Goal: Information Seeking & Learning: Learn about a topic

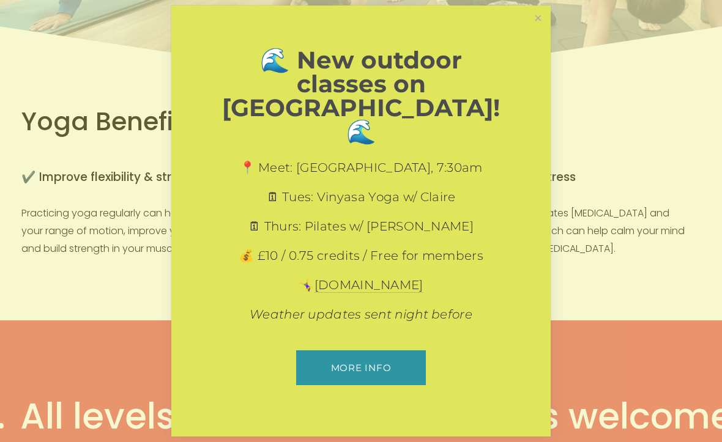
scroll to position [262, 0]
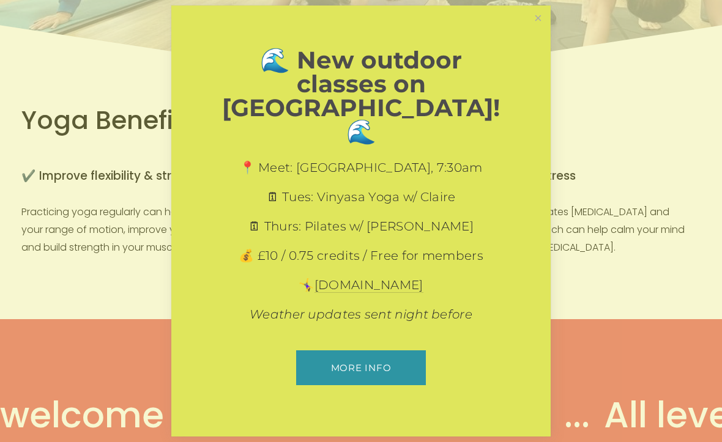
click at [540, 29] on link "Close" at bounding box center [537, 17] width 21 height 21
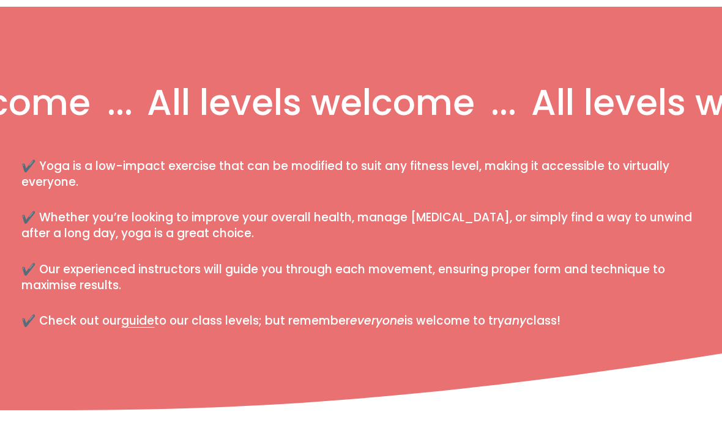
scroll to position [576, 0]
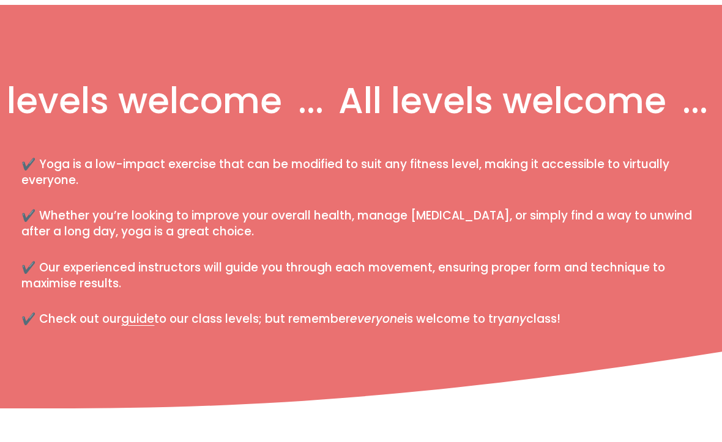
click at [146, 311] on link "guide" at bounding box center [137, 319] width 33 height 17
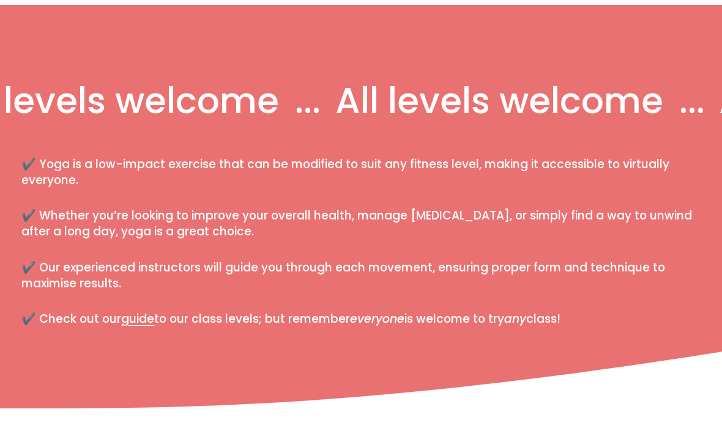
scroll to position [583, 0]
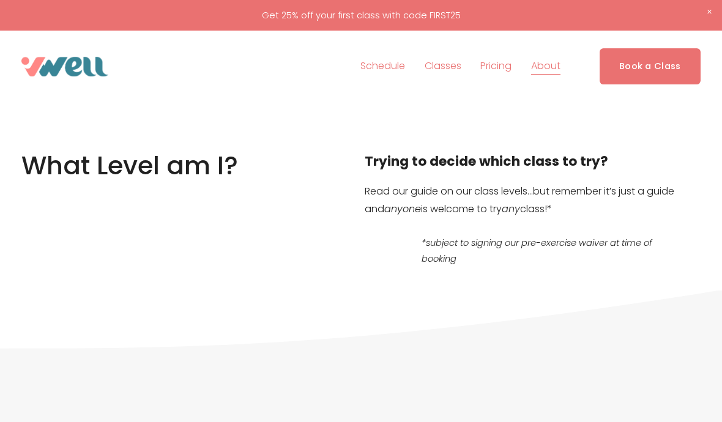
click at [0, 0] on span "Yoga" at bounding box center [0, 0] width 0 height 0
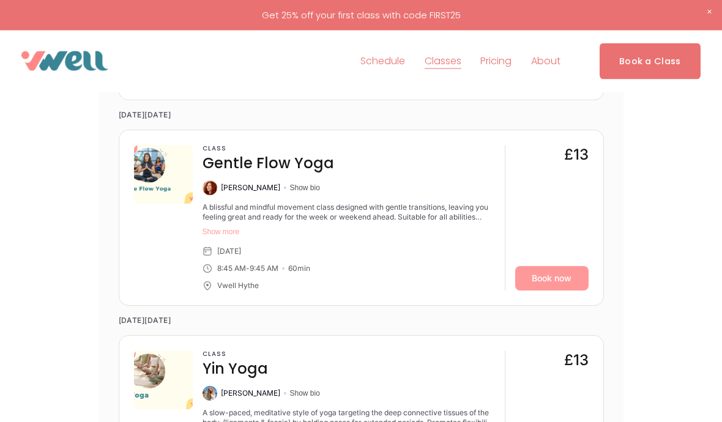
scroll to position [2127, 0]
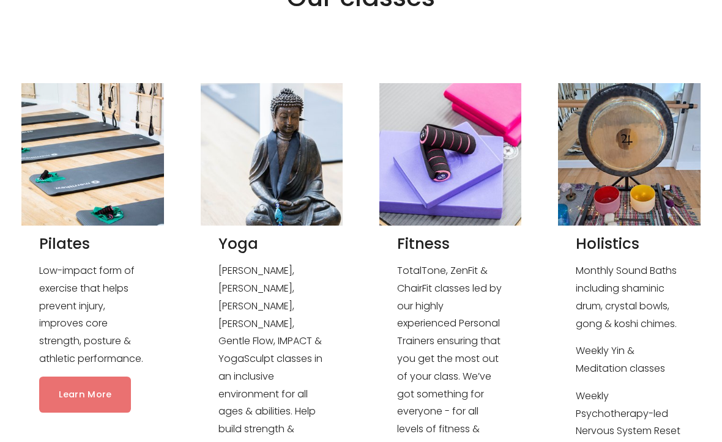
scroll to position [1064, 0]
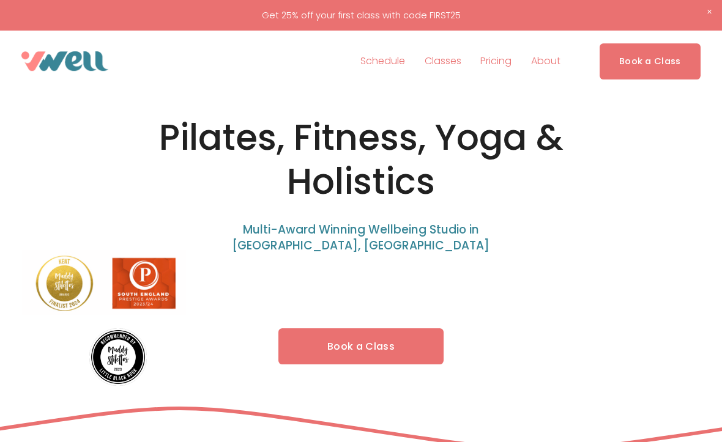
scroll to position [1098, 0]
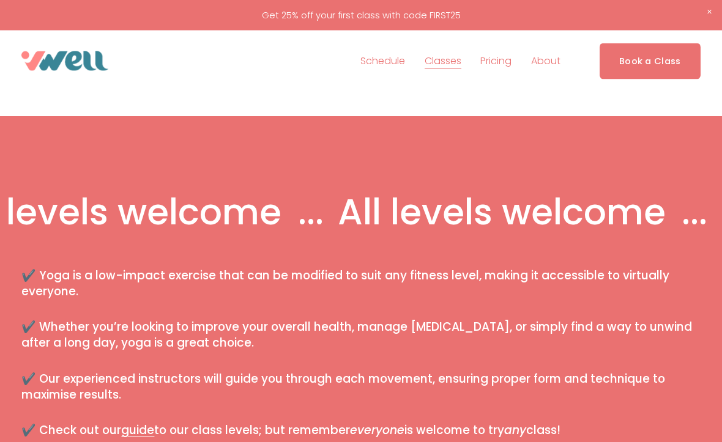
scroll to position [443, 0]
